Goal: Task Accomplishment & Management: Use online tool/utility

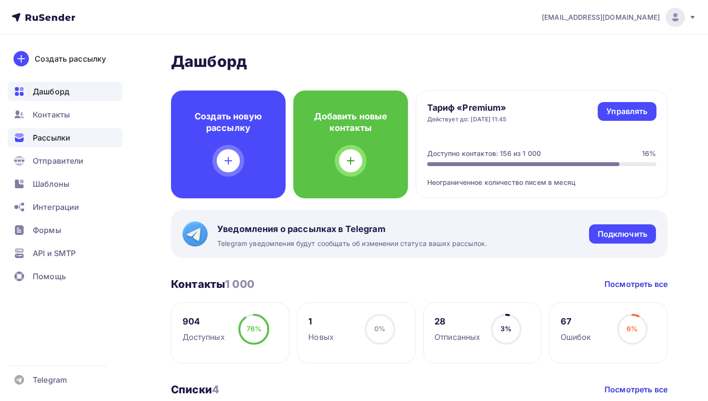
click at [67, 135] on span "Рассылки" at bounding box center [52, 138] width 38 height 12
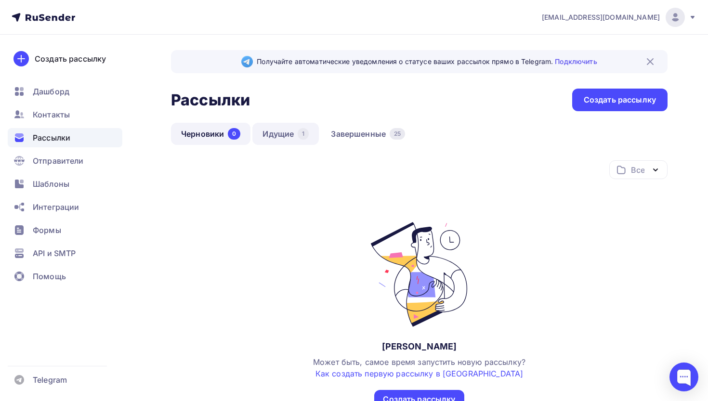
click at [282, 143] on link "Идущие 1" at bounding box center [285, 134] width 66 height 22
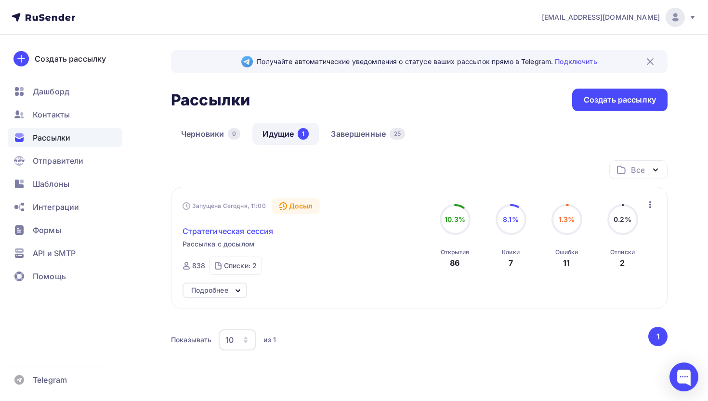
click at [233, 234] on span "Стратегическая сессия" at bounding box center [227, 231] width 91 height 12
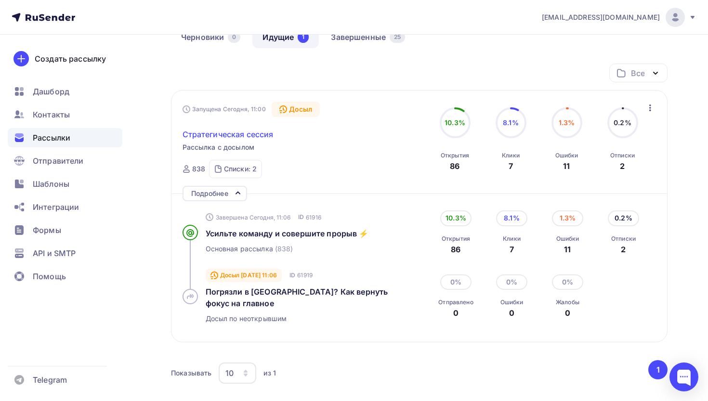
scroll to position [102, 0]
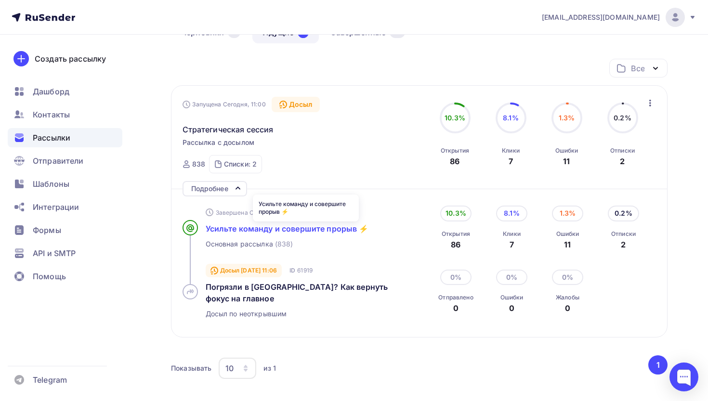
click at [233, 233] on span "Усильте команду и совершите прорыв ⚡️" at bounding box center [287, 229] width 163 height 10
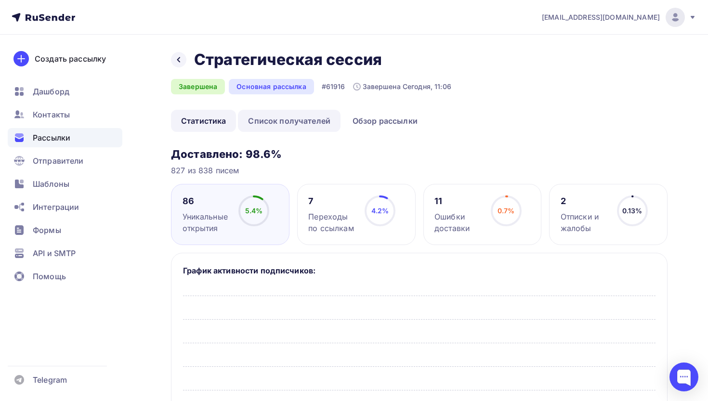
click at [299, 122] on link "Список получателей" at bounding box center [289, 121] width 103 height 22
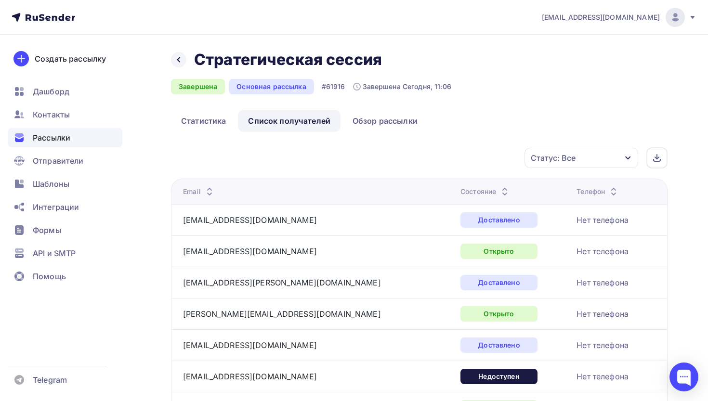
click at [460, 188] on div "Состояние" at bounding box center [485, 192] width 50 height 10
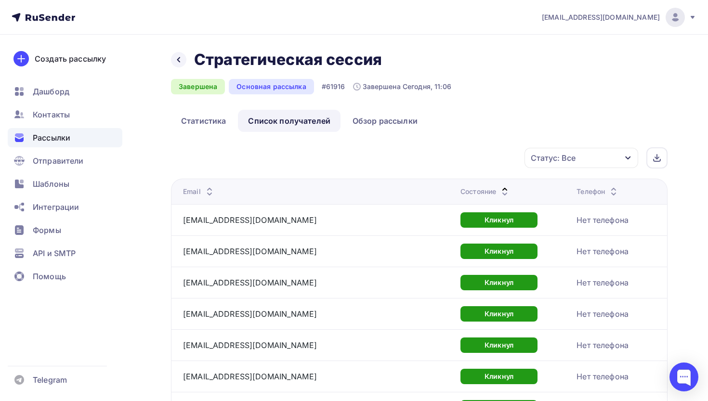
click at [460, 188] on div "Состояние" at bounding box center [485, 192] width 50 height 10
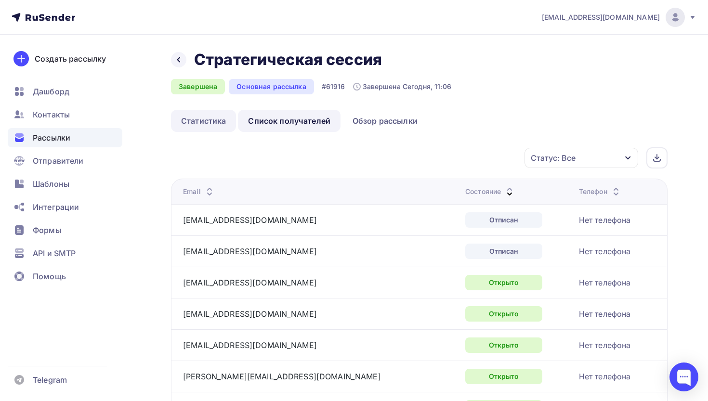
click at [210, 120] on link "Статистика" at bounding box center [203, 121] width 65 height 22
